Goal: Information Seeking & Learning: Stay updated

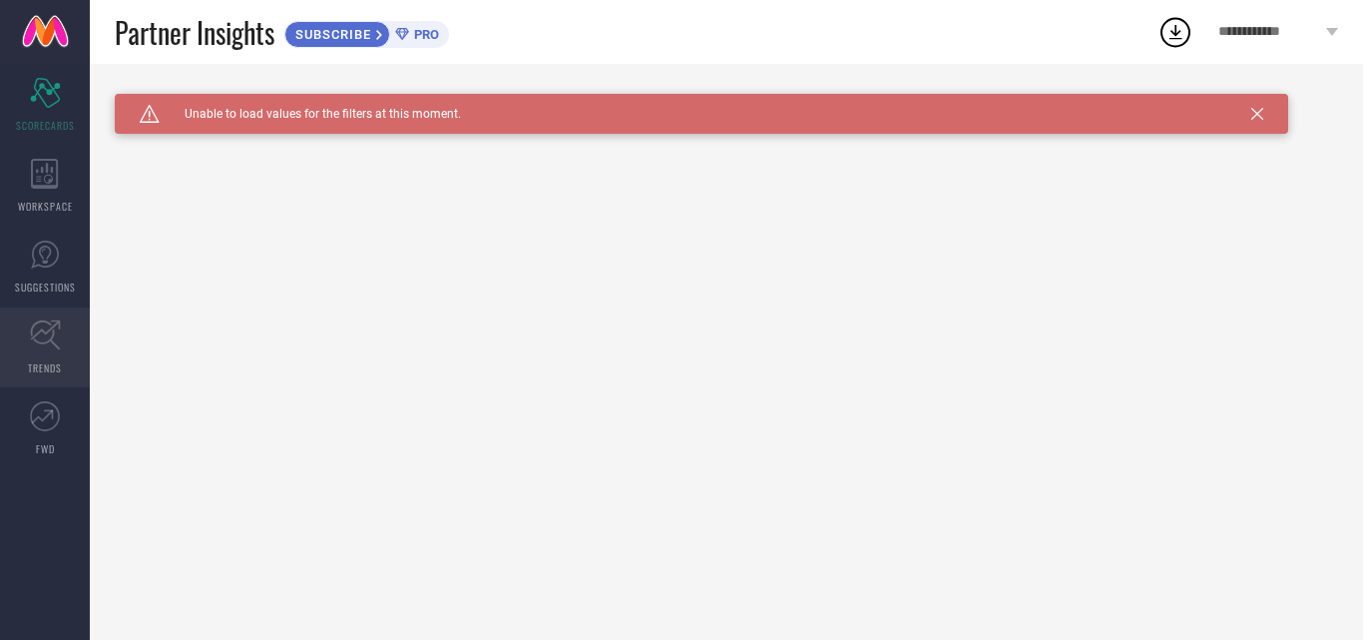
click at [34, 357] on link "TRENDS" at bounding box center [45, 347] width 90 height 80
